Goal: Navigation & Orientation: Find specific page/section

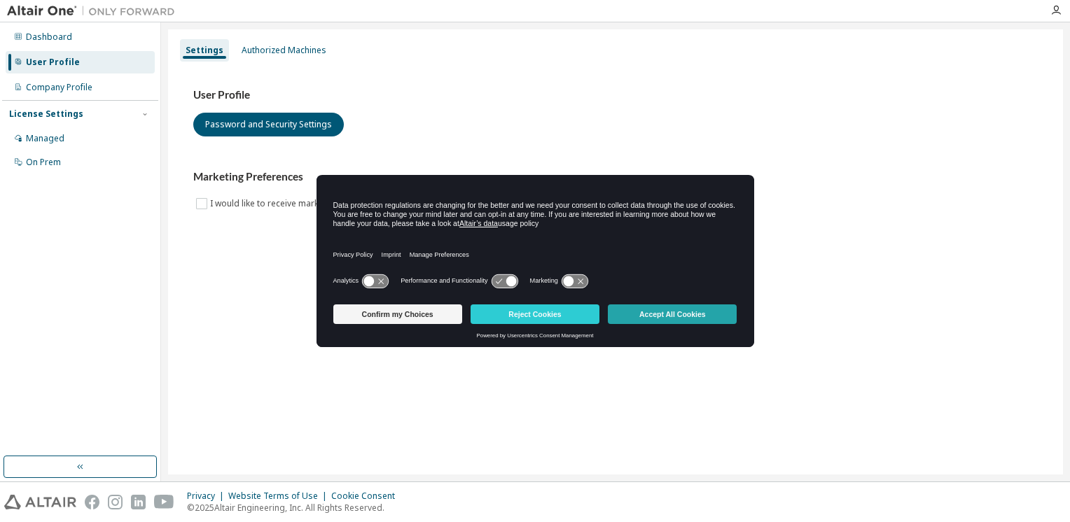
click at [663, 315] on button "Accept All Cookies" at bounding box center [672, 315] width 129 height 20
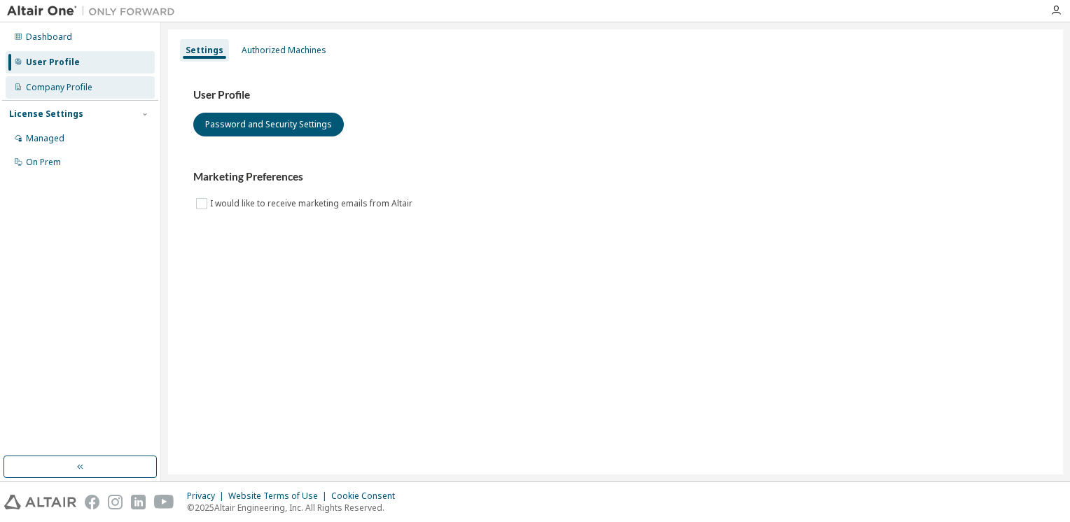
click at [29, 88] on div "Company Profile" at bounding box center [59, 87] width 67 height 11
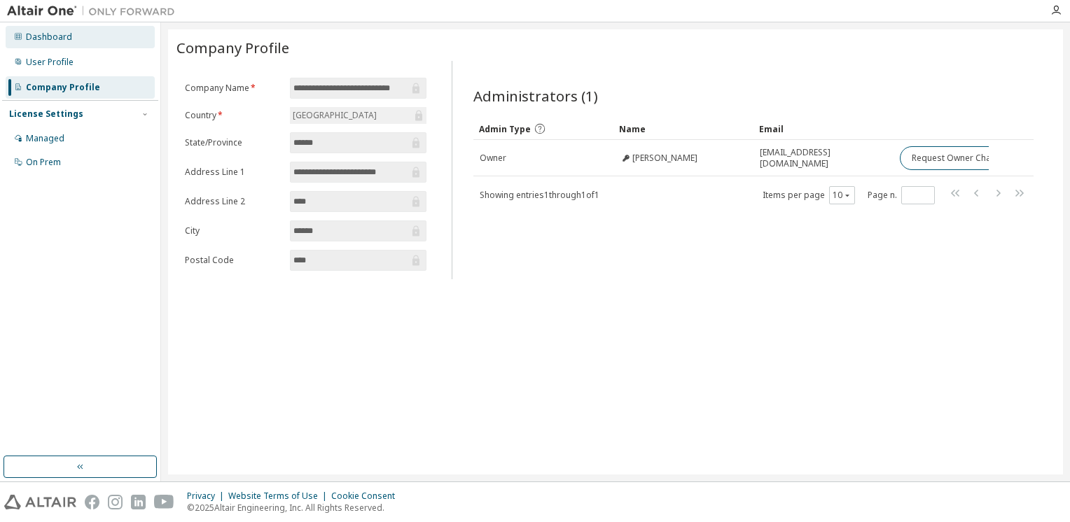
click at [36, 39] on div "Dashboard" at bounding box center [49, 37] width 46 height 11
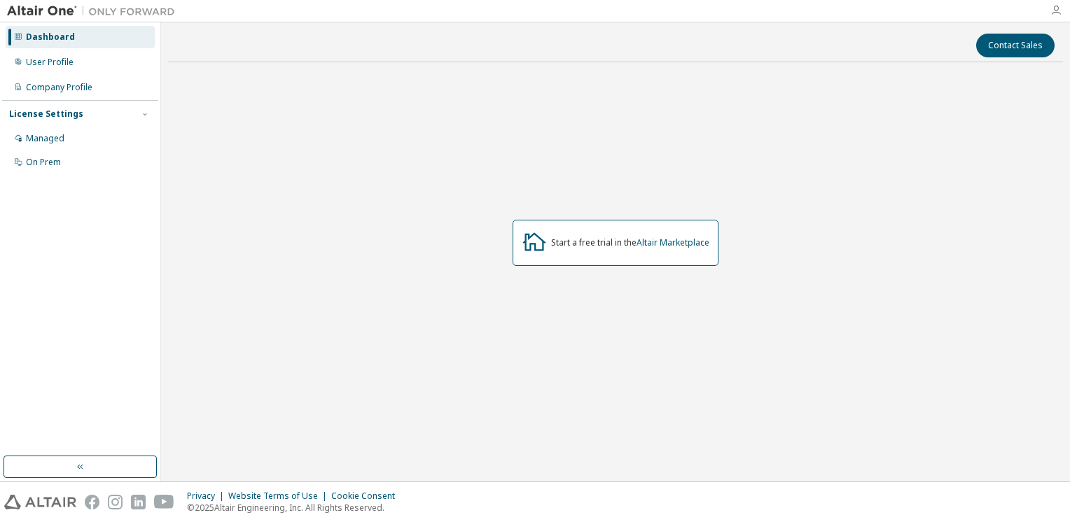
click at [1056, 9] on icon "button" at bounding box center [1055, 10] width 11 height 11
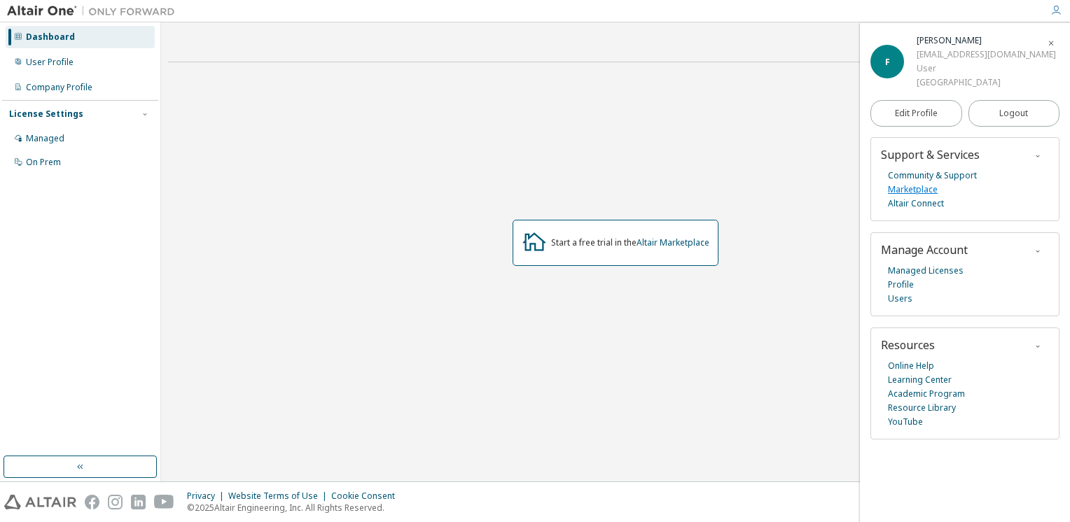
click at [905, 193] on link "Marketplace" at bounding box center [913, 190] width 50 height 14
